Goal: Information Seeking & Learning: Learn about a topic

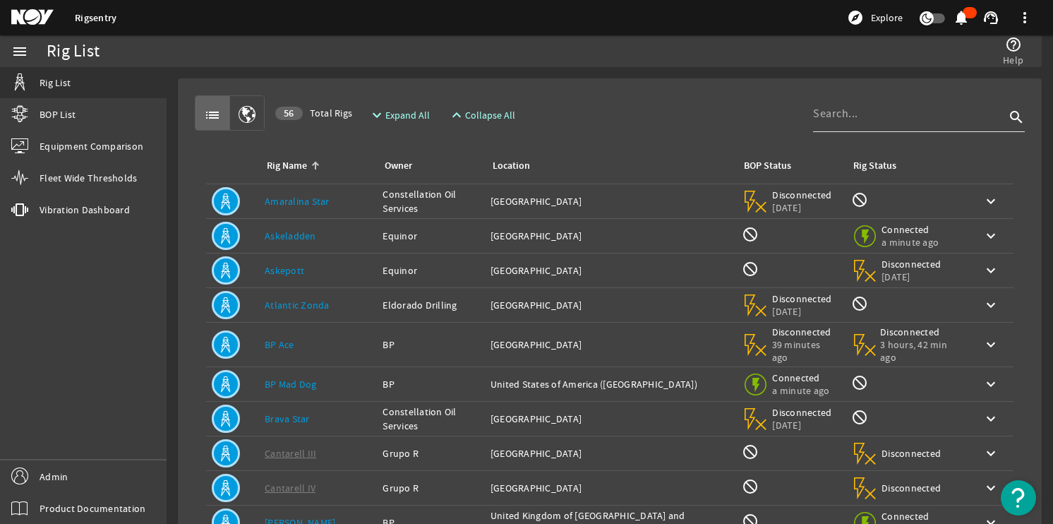
click at [887, 116] on input at bounding box center [909, 113] width 192 height 17
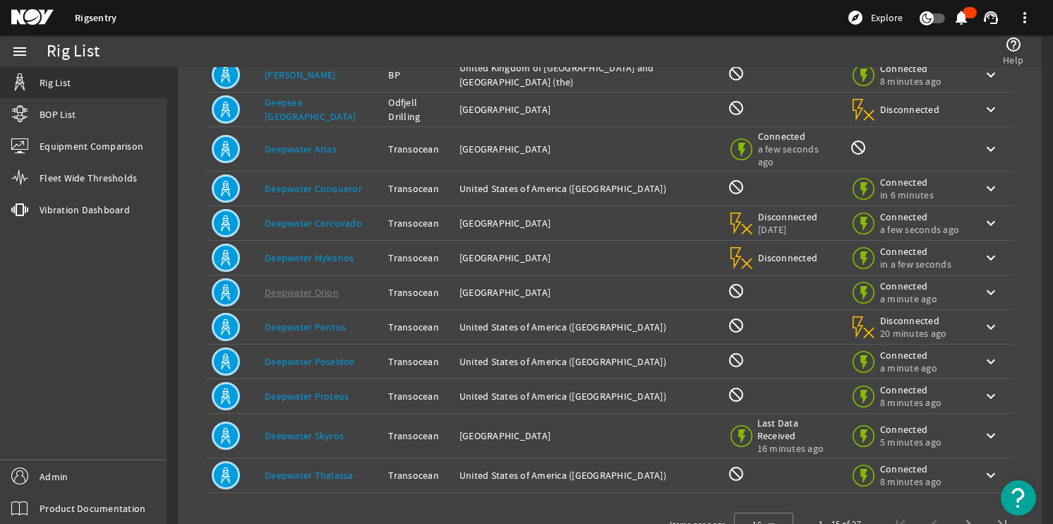
scroll to position [258, 0]
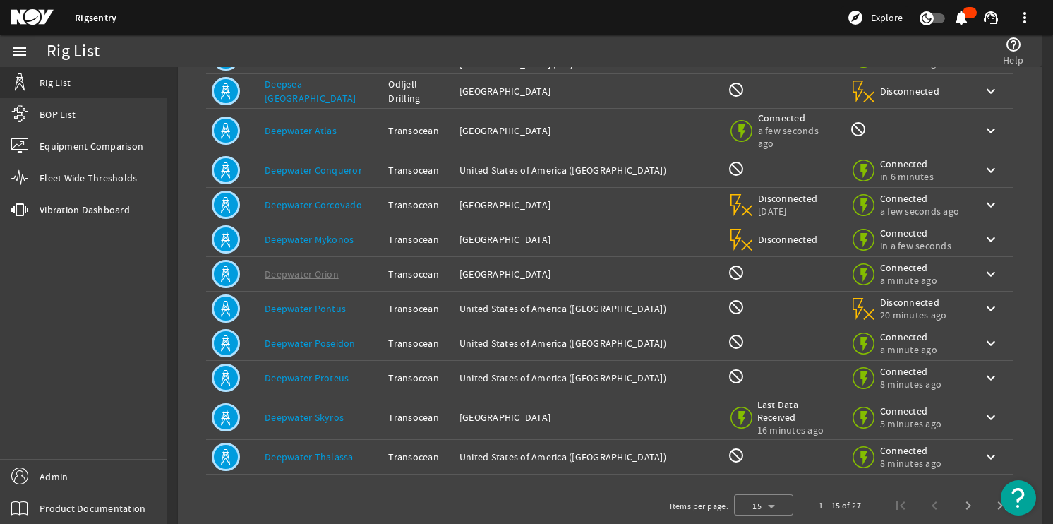
click at [624, 301] on div "Location: [GEOGRAPHIC_DATA] ([GEOGRAPHIC_DATA])" at bounding box center [588, 308] width 257 height 14
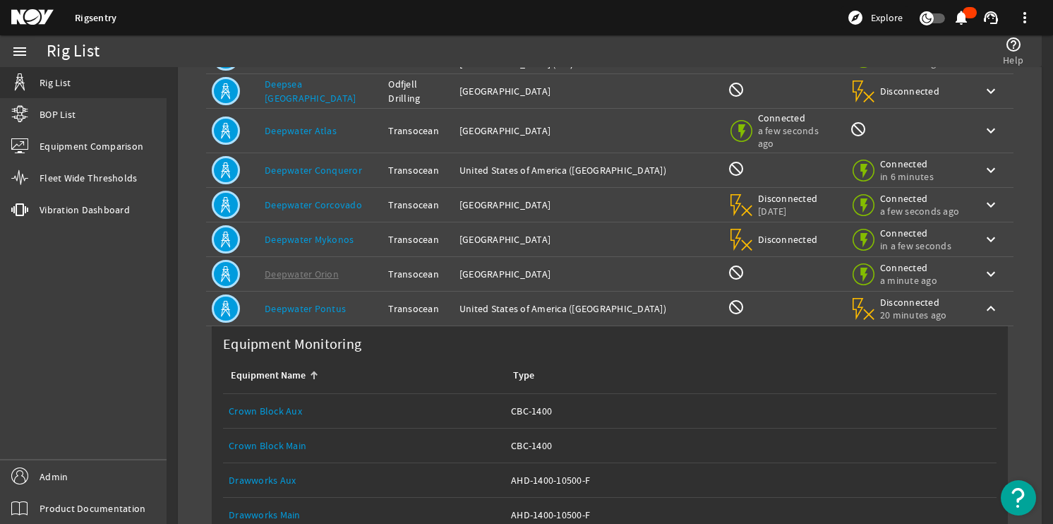
click at [624, 301] on div "Location: [GEOGRAPHIC_DATA] ([GEOGRAPHIC_DATA])" at bounding box center [588, 308] width 257 height 14
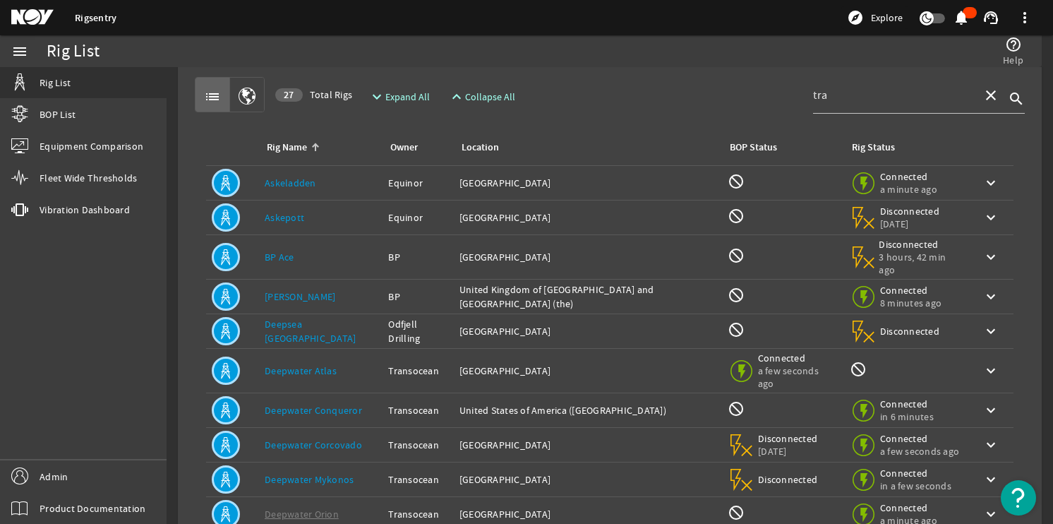
scroll to position [0, 0]
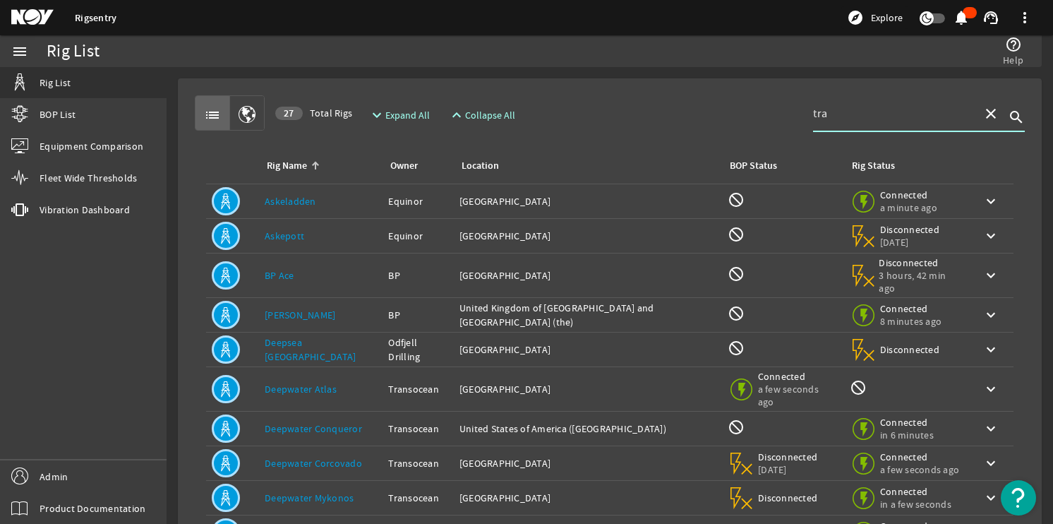
click at [849, 121] on input "tra" at bounding box center [892, 113] width 158 height 17
type input "t"
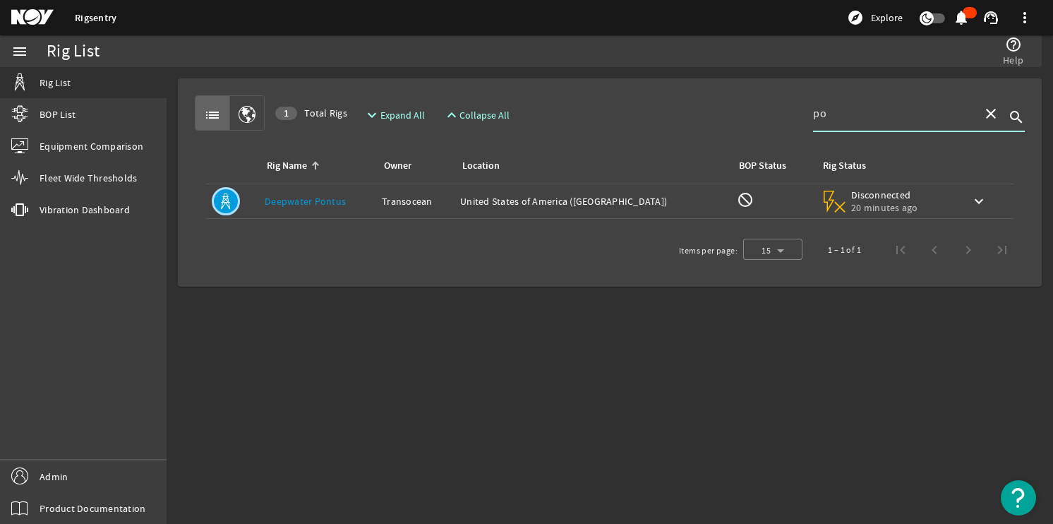
type input "p"
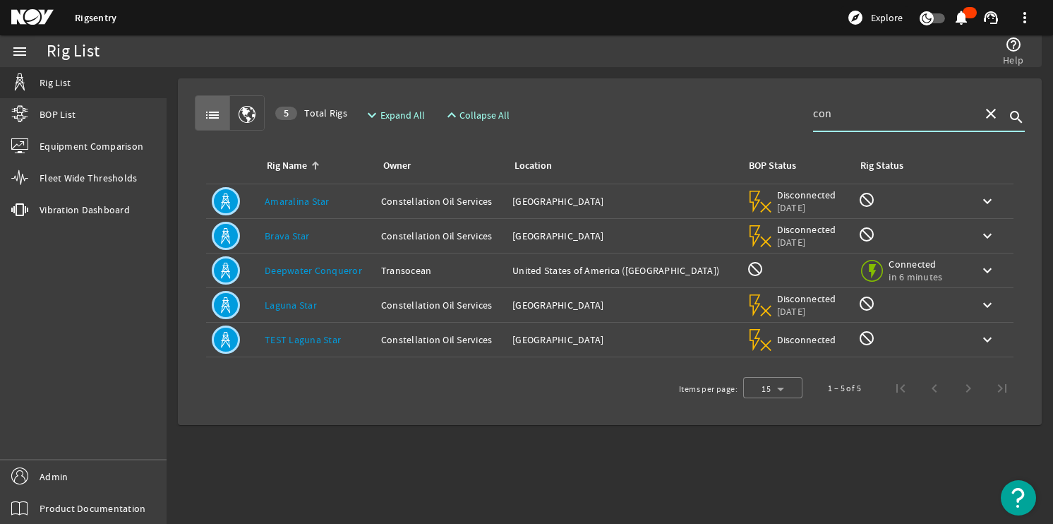
type input "con"
click at [370, 275] on div "Rig Name: Deepwater Conqueror" at bounding box center [317, 270] width 105 height 14
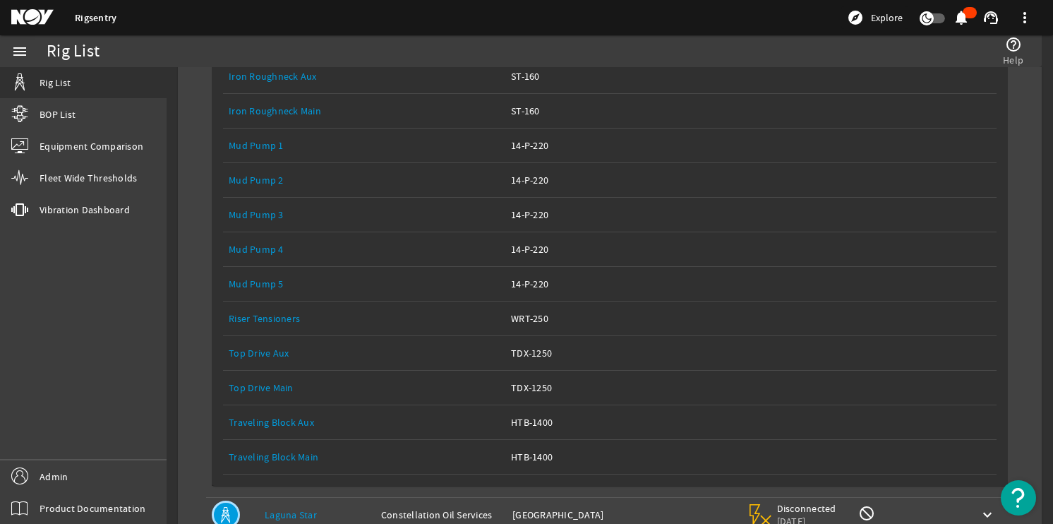
scroll to position [575, 0]
click at [277, 385] on link "Top Drive Main" at bounding box center [261, 386] width 65 height 13
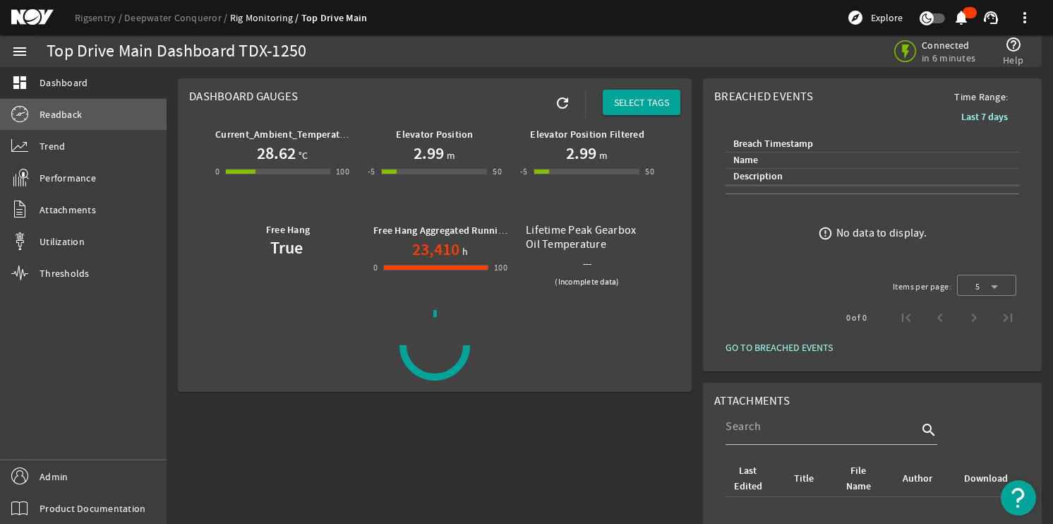
click at [73, 112] on span "Readback" at bounding box center [61, 114] width 42 height 14
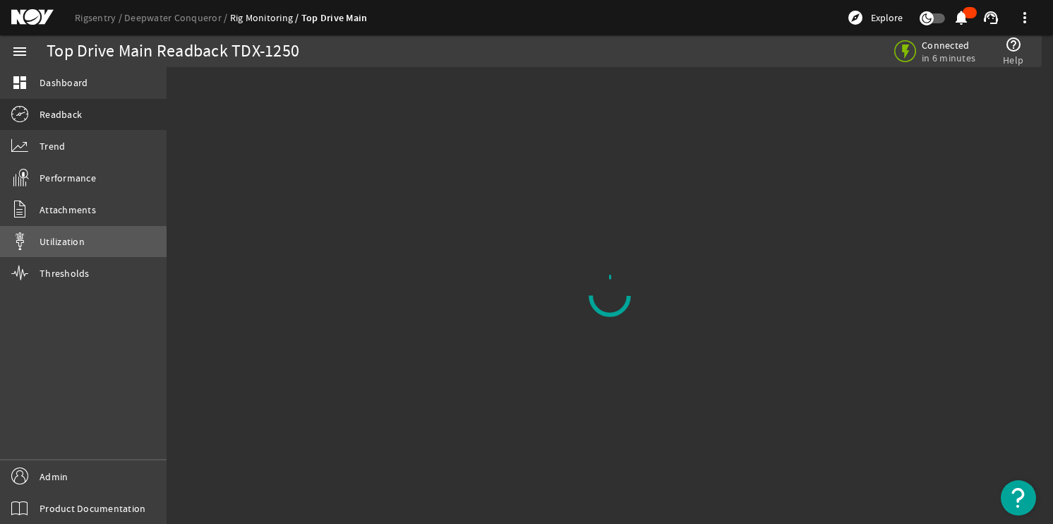
click at [56, 245] on span "Utilization" at bounding box center [62, 241] width 45 height 14
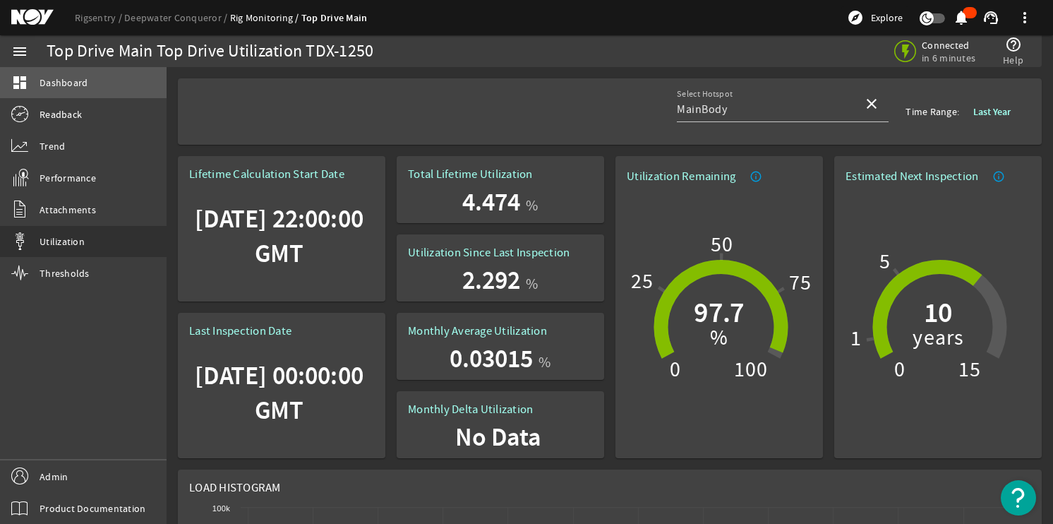
click at [106, 88] on link "dashboard Dashboard" at bounding box center [83, 82] width 167 height 31
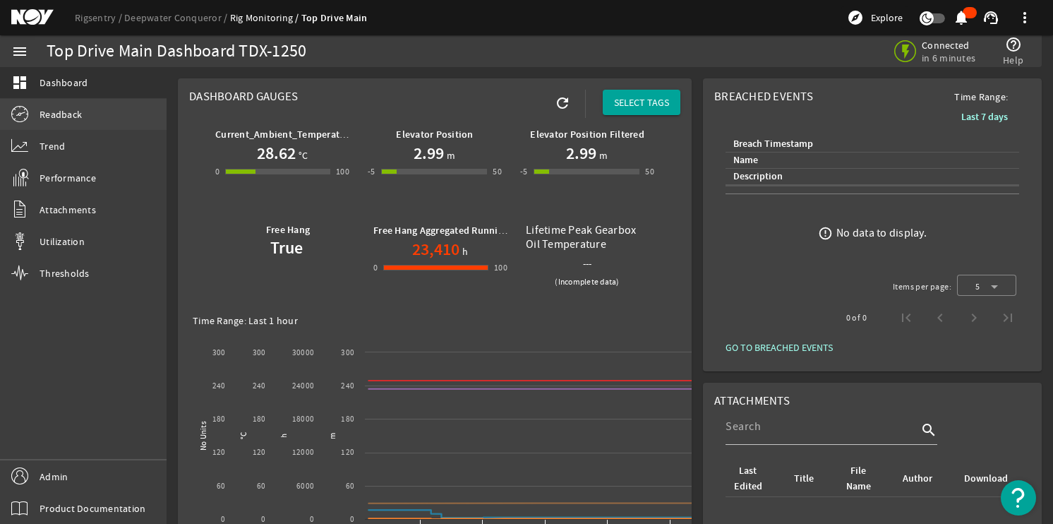
click at [88, 118] on link "Readback" at bounding box center [83, 114] width 167 height 31
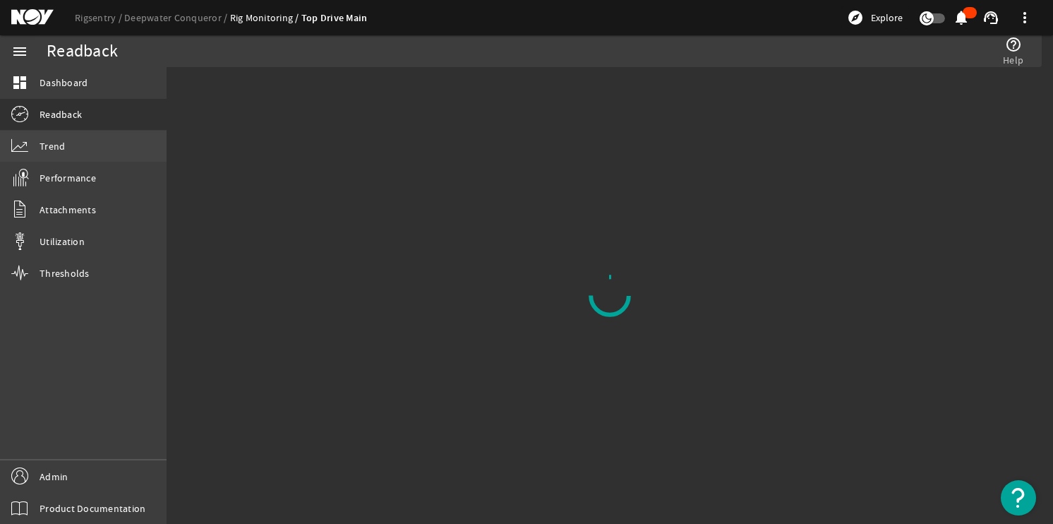
click at [96, 140] on link "Trend" at bounding box center [83, 146] width 167 height 31
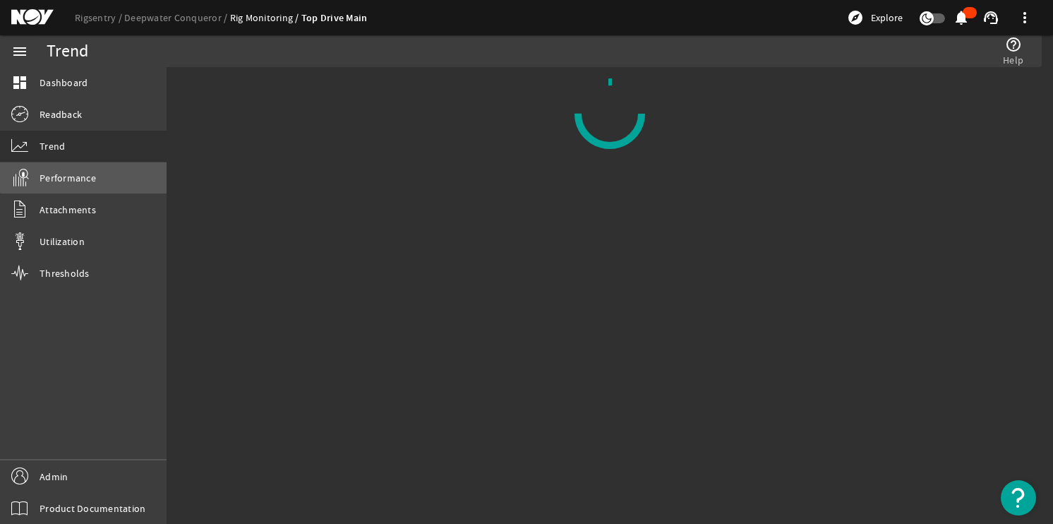
click at [116, 169] on link "Performance" at bounding box center [83, 177] width 167 height 31
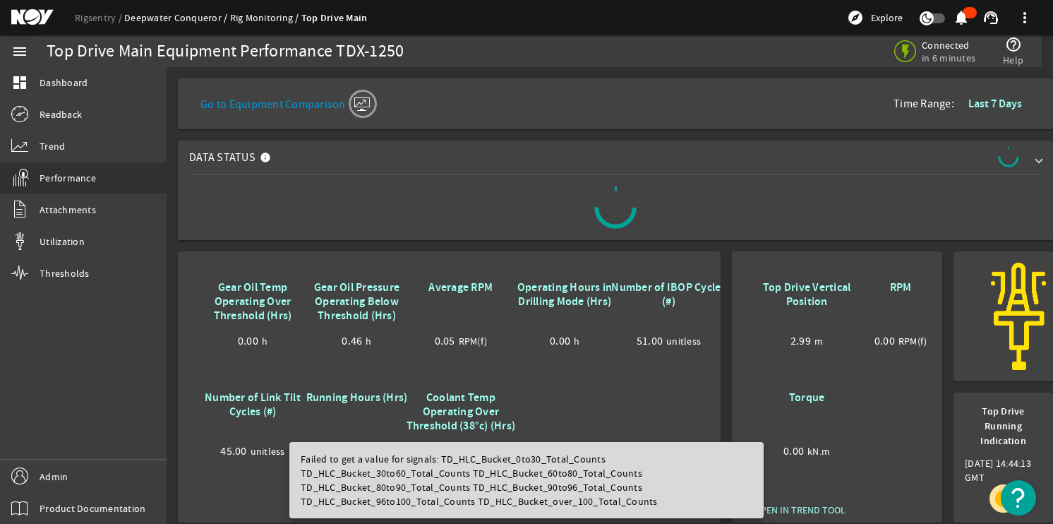
click at [153, 13] on link "Deepwater Conqueror" at bounding box center [177, 17] width 106 height 13
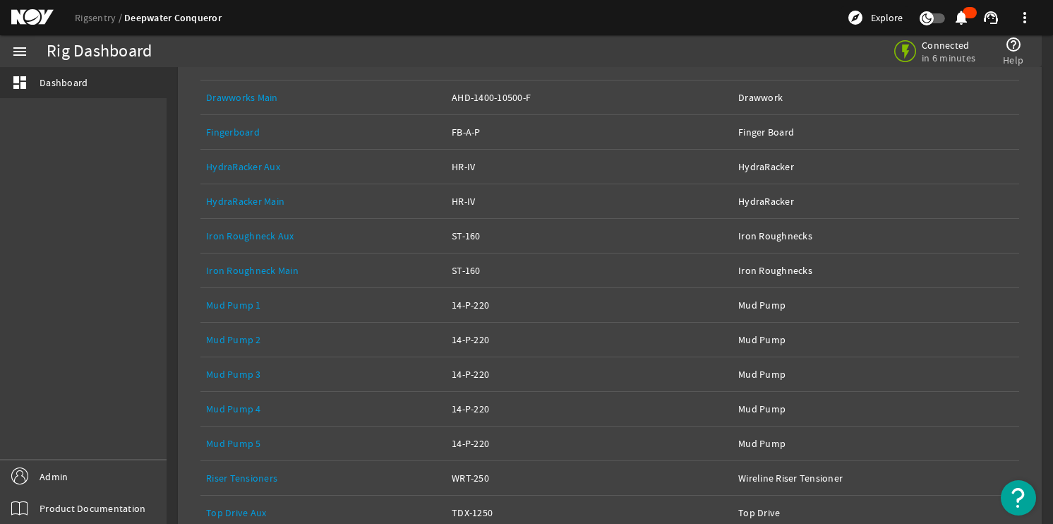
scroll to position [510, 0]
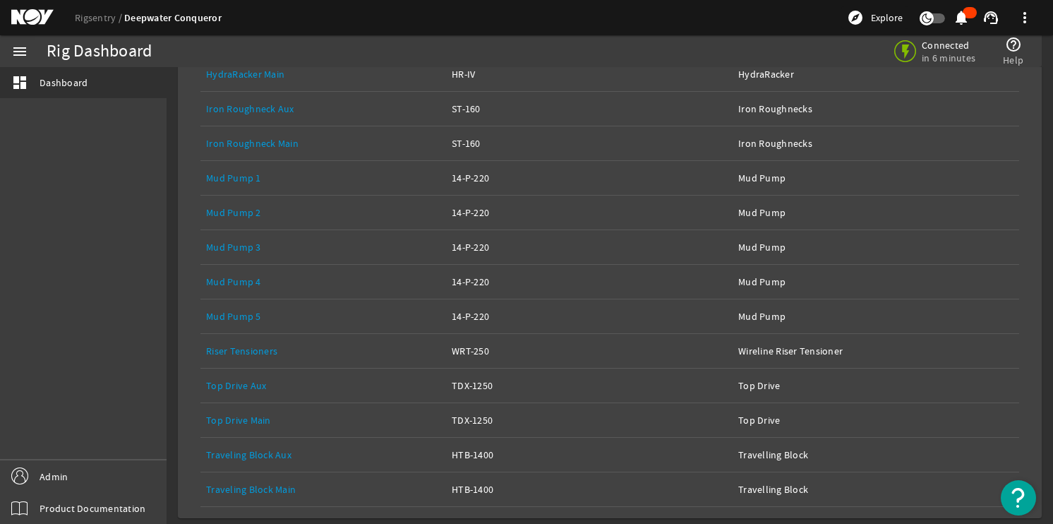
click at [249, 417] on link "Top Drive Main" at bounding box center [238, 420] width 65 height 13
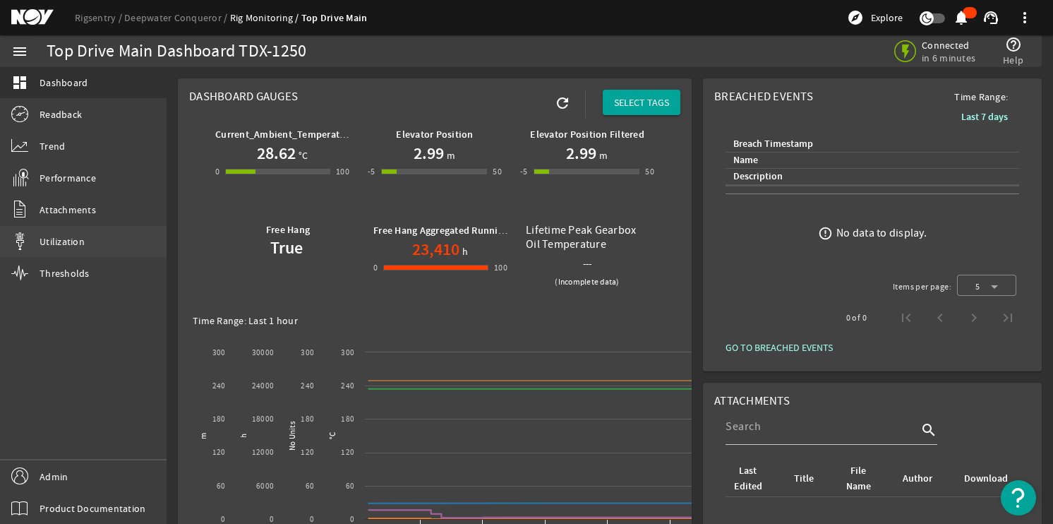
click at [95, 238] on link "Utilization" at bounding box center [83, 241] width 167 height 31
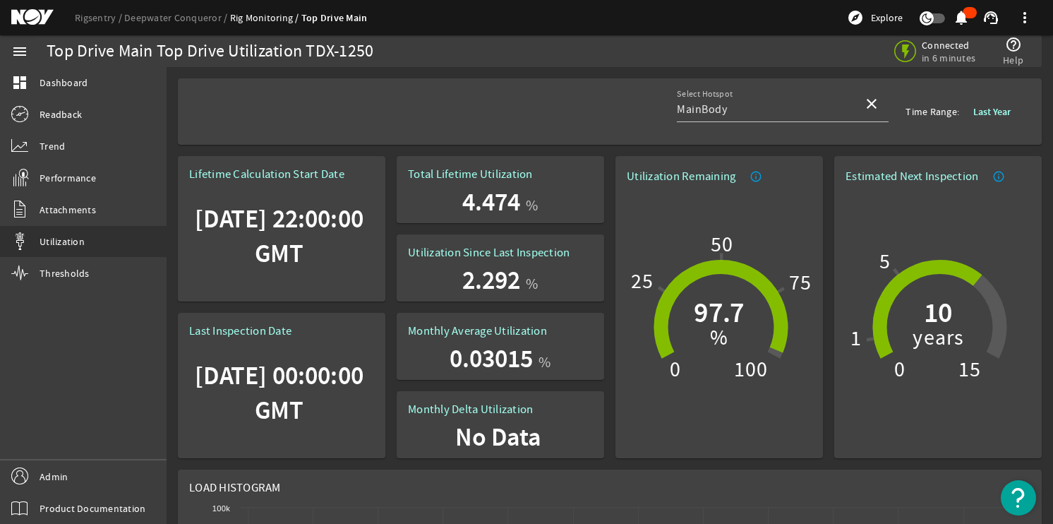
click at [611, 37] on div "Top Drive Main Top Drive Utilization TDX-1250" at bounding box center [336, 51] width 579 height 32
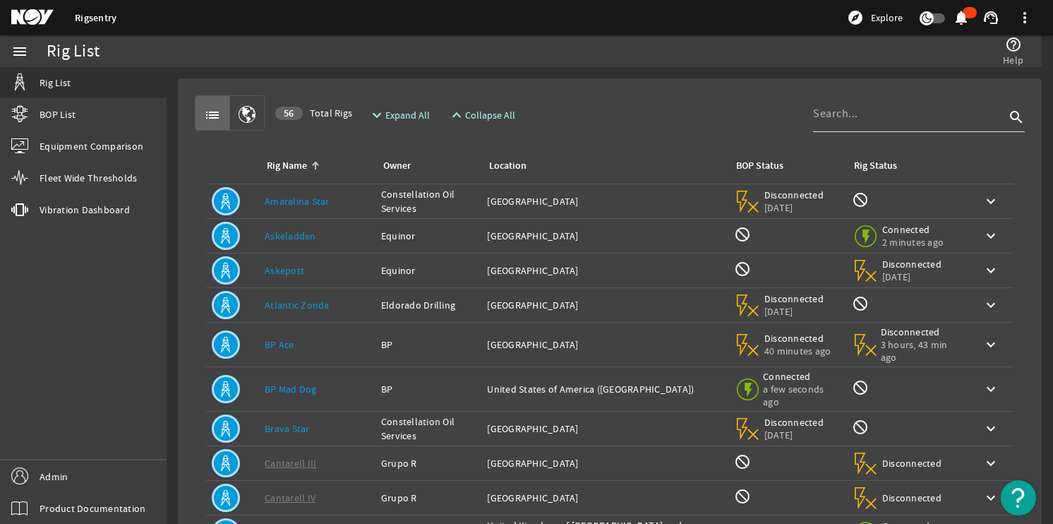
click at [890, 121] on input at bounding box center [909, 113] width 192 height 17
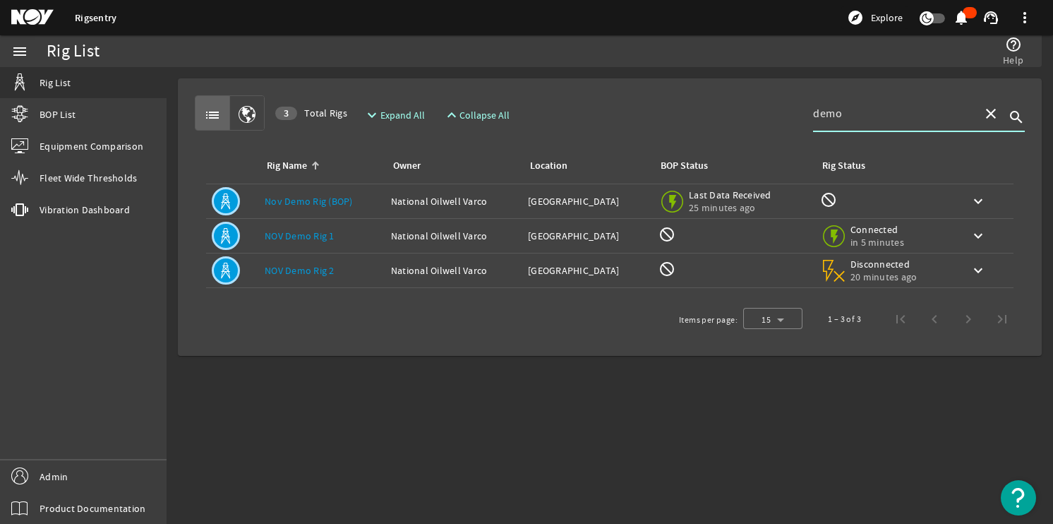
type input "demo"
click at [311, 242] on div "Rig Name: NOV Demo Rig 1" at bounding box center [322, 236] width 115 height 14
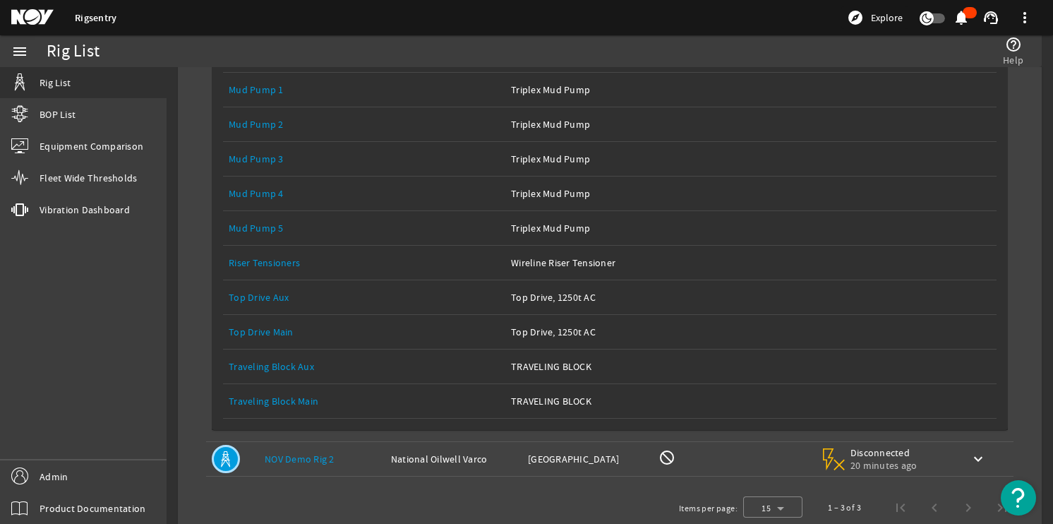
scroll to position [595, 0]
click at [273, 336] on link "Top Drive Main" at bounding box center [261, 331] width 65 height 13
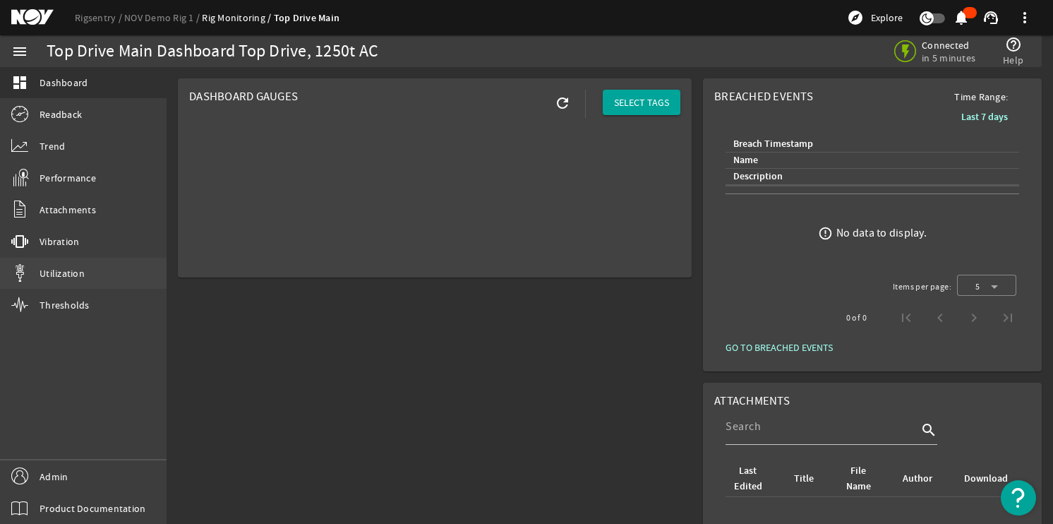
click at [59, 273] on span "Utilization" at bounding box center [62, 273] width 45 height 14
